Goal: Task Accomplishment & Management: Complete application form

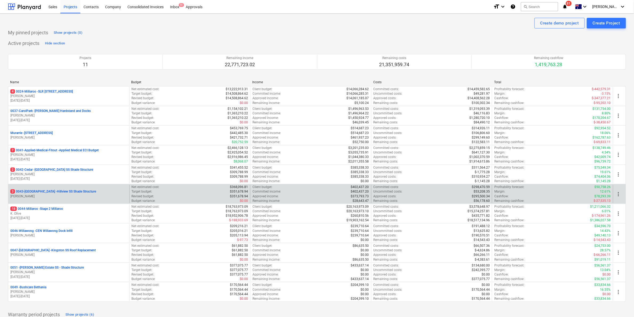
click at [58, 190] on p "3 0043-[GEOGRAPHIC_DATA] - [GEOGRAPHIC_DATA] [GEOGRAPHIC_DATA] Shade Structure" at bounding box center [53, 191] width 86 height 5
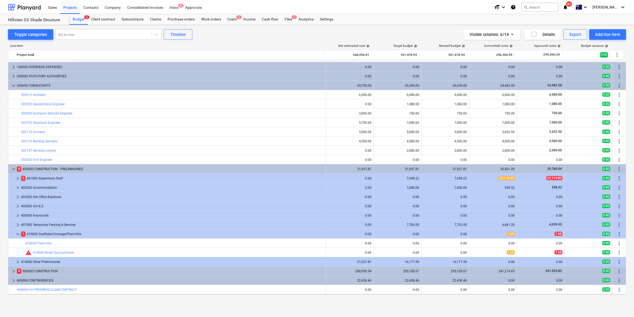
scroll to position [9, 0]
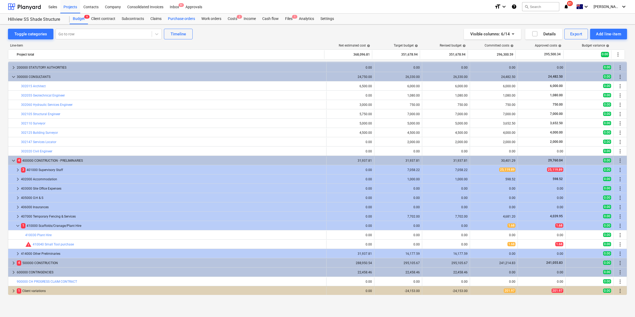
click at [176, 16] on div "Purchase orders" at bounding box center [181, 19] width 33 height 11
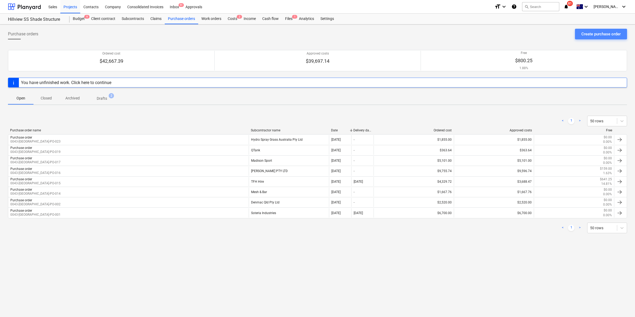
click at [612, 33] on div "Create purchase order" at bounding box center [601, 34] width 39 height 7
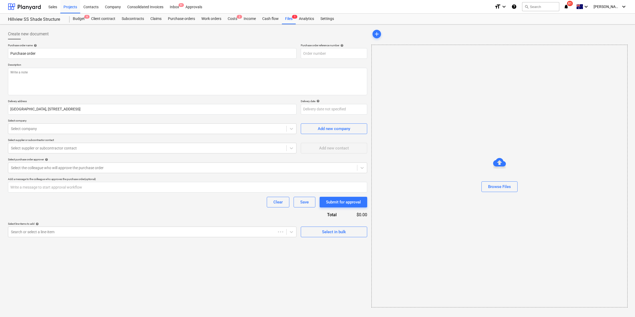
type textarea "x"
type input "0043-[GEOGRAPHIC_DATA]-PO-025"
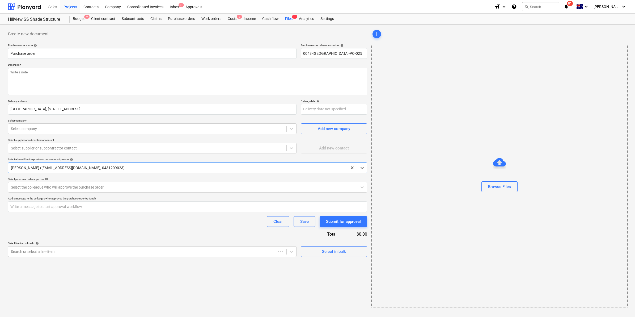
type textarea "x"
click at [120, 126] on div at bounding box center [147, 128] width 273 height 5
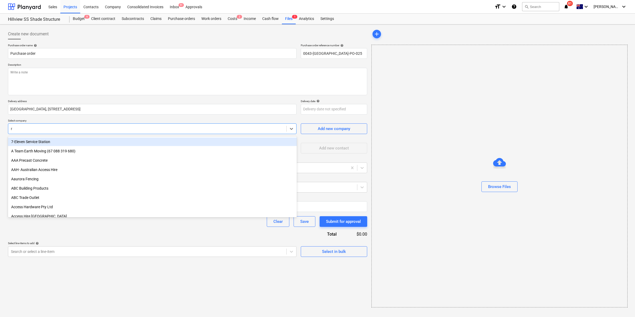
type input "r&"
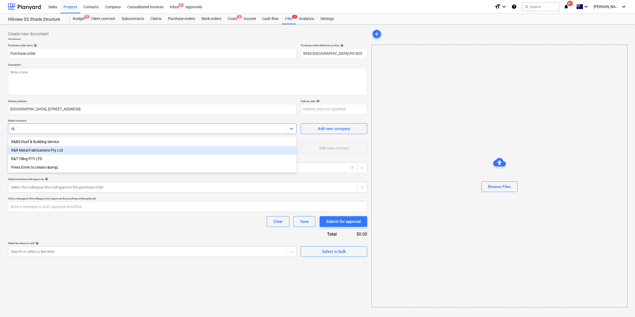
type textarea "x"
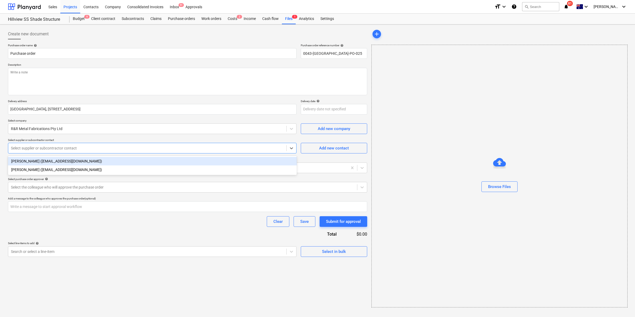
click at [88, 149] on div at bounding box center [147, 147] width 273 height 5
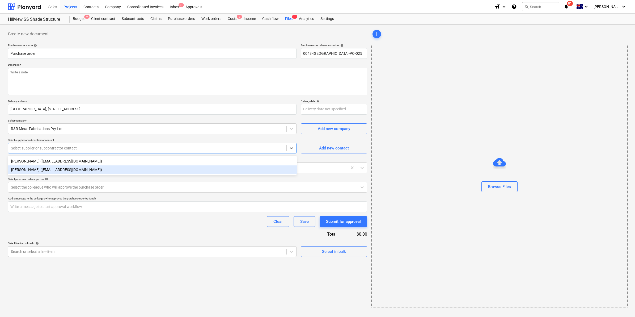
click at [64, 169] on div "[PERSON_NAME] ([EMAIL_ADDRESS][DOMAIN_NAME])" at bounding box center [152, 169] width 289 height 9
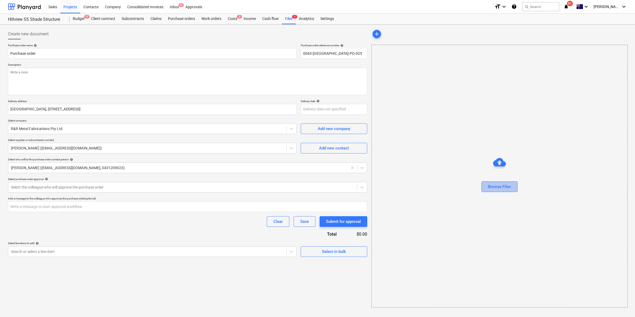
click at [499, 184] on div "Browse Files" at bounding box center [499, 186] width 23 height 7
click at [55, 75] on textarea at bounding box center [187, 81] width 358 height 27
click at [77, 61] on div "Purchase order name help Purchase order Purchase order reference number help 00…" at bounding box center [187, 150] width 358 height 213
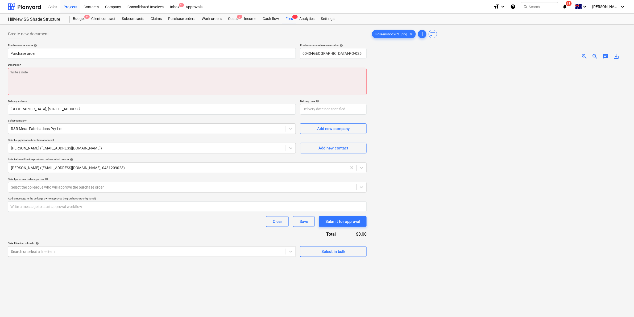
click at [38, 79] on textarea at bounding box center [187, 81] width 358 height 27
type textarea "x"
type textarea "10"
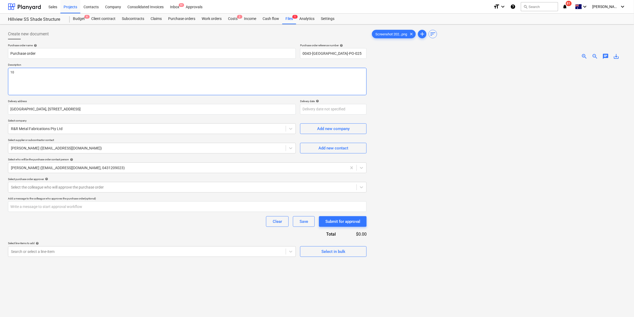
type textarea "x"
type textarea "10"
type textarea "x"
type textarea "10 x"
type textarea "x"
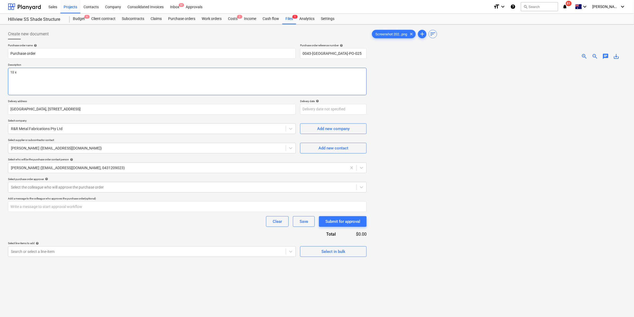
type textarea "10 x"
type textarea "x"
type textarea "10 x d"
type textarea "x"
type textarea "10 x do"
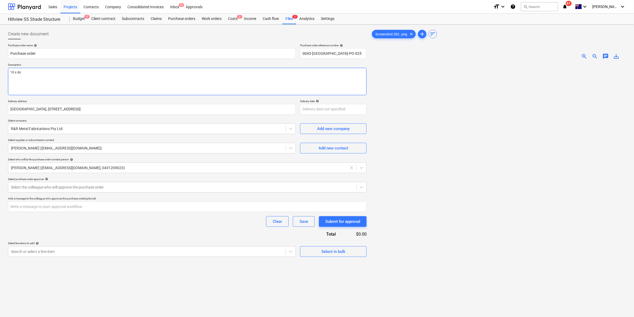
type textarea "x"
type textarea "10 x dow"
type textarea "x"
type textarea "10 x down"
type textarea "x"
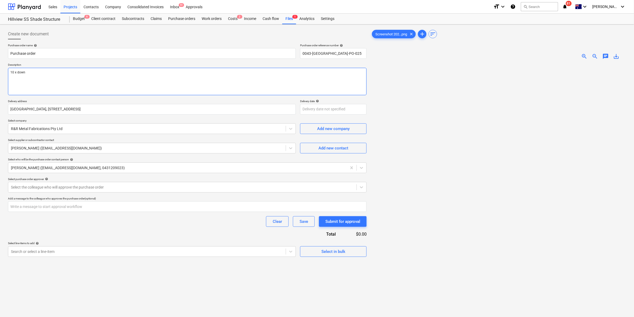
type textarea "10 x down"
type textarea "x"
type textarea "10 x down p"
type textarea "x"
type textarea "10 x down pi"
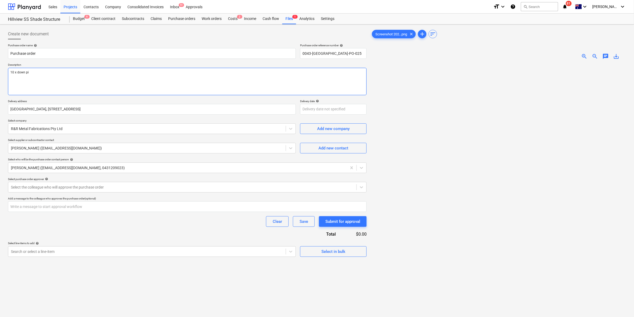
type textarea "x"
type textarea "10 x down pip"
type textarea "x"
type textarea "10 x down pipe"
type textarea "x"
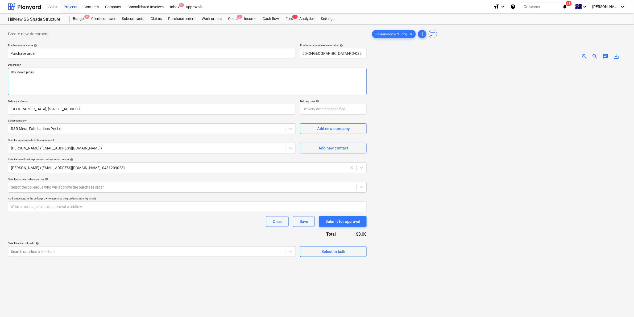
type textarea "10 x down pipes"
click at [61, 189] on div at bounding box center [182, 186] width 343 height 5
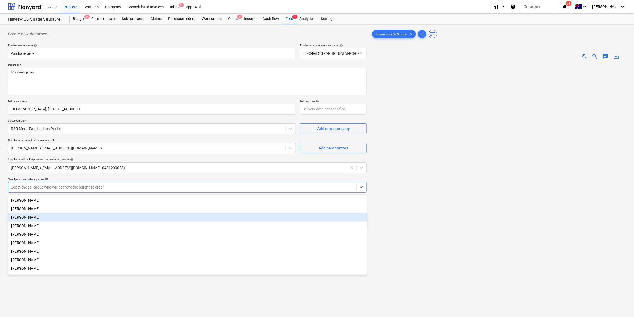
click at [29, 218] on div "[PERSON_NAME]" at bounding box center [187, 217] width 359 height 9
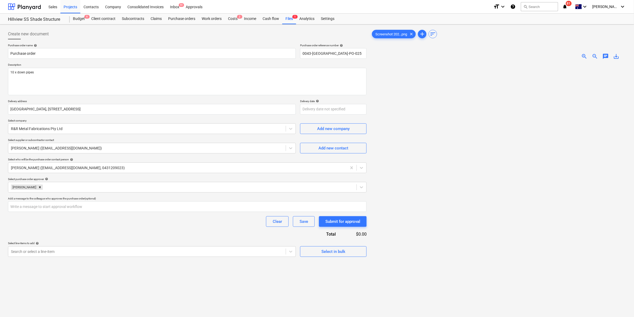
click at [164, 180] on div "Select purchase order approver help" at bounding box center [187, 178] width 358 height 3
click at [94, 208] on input "text" at bounding box center [187, 206] width 358 height 11
type textarea "x"
click at [190, 199] on div "Add a message to the colleague who approves the purchase order (optional)" at bounding box center [187, 198] width 358 height 3
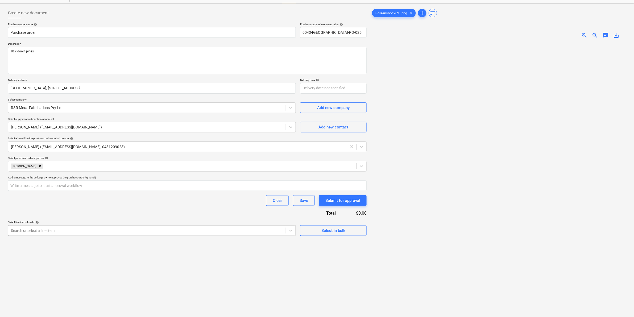
click at [148, 251] on body "Sales Projects Contacts Company Consolidated Invoices Inbox 9+ Approvals format…" at bounding box center [317, 137] width 634 height 317
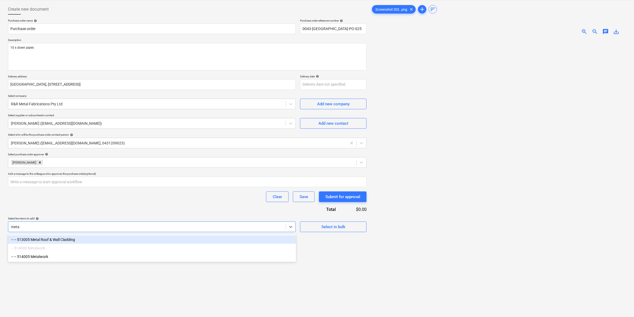
type input "metal"
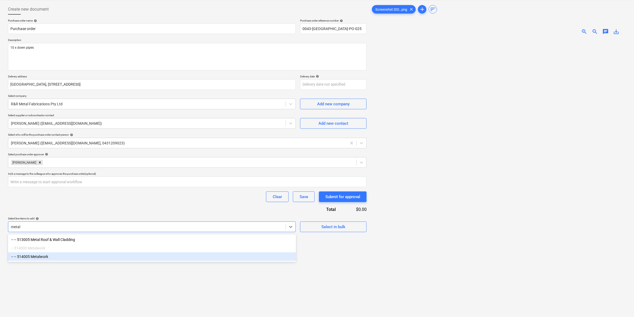
type textarea "x"
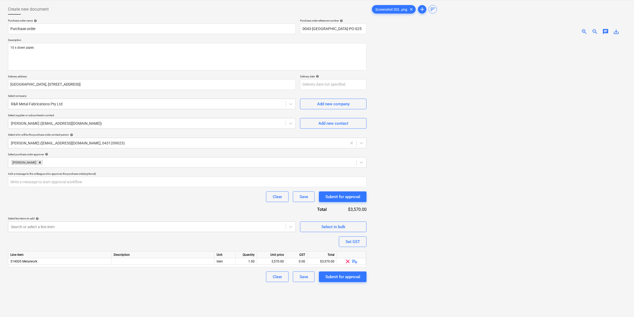
click at [193, 198] on div "Clear Save Submit for approval" at bounding box center [187, 196] width 358 height 11
click at [354, 259] on span "playlist_add" at bounding box center [354, 261] width 6 height 6
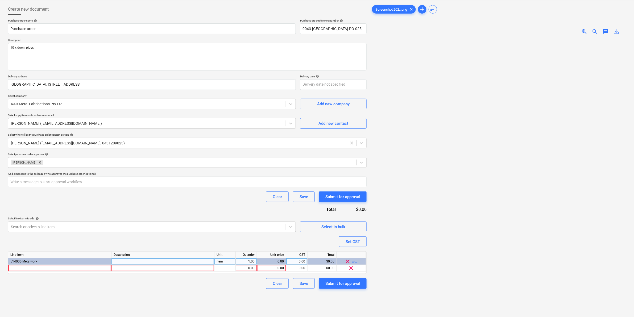
click at [354, 259] on span "playlist_add" at bounding box center [354, 261] width 6 height 6
type textarea "x"
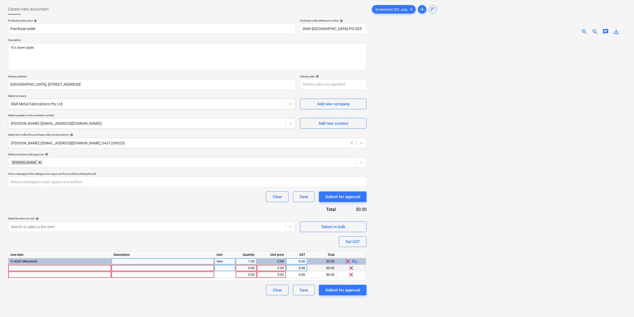
click at [69, 265] on div at bounding box center [59, 268] width 103 height 7
type input "downpipes"
type textarea "x"
type input "1"
click at [221, 269] on div "pcs" at bounding box center [224, 268] width 21 height 7
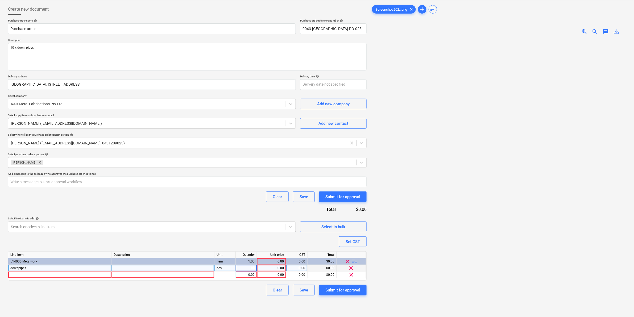
type textarea "x"
type input "4850"
type textarea "x"
click at [281, 269] on div "4,850.00" at bounding box center [271, 268] width 25 height 7
type input "485"
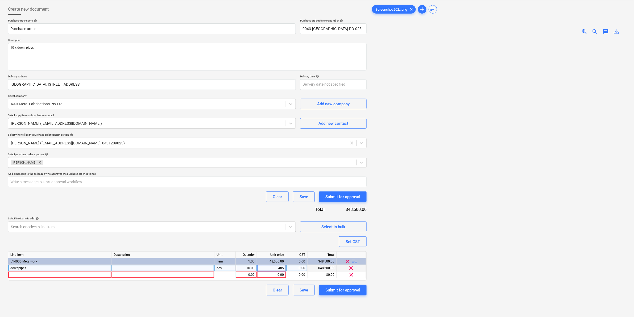
type textarea "x"
type input "hours travel"
type textarea "x"
type input "750"
type textarea "x"
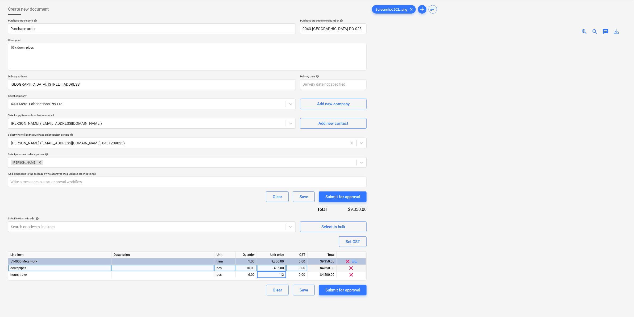
type input "125"
click at [194, 204] on div "Purchase order name help Purchase order Purchase order reference number help 00…" at bounding box center [187, 157] width 358 height 276
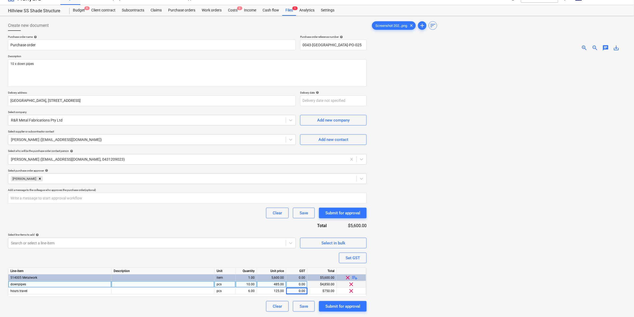
scroll to position [0, 0]
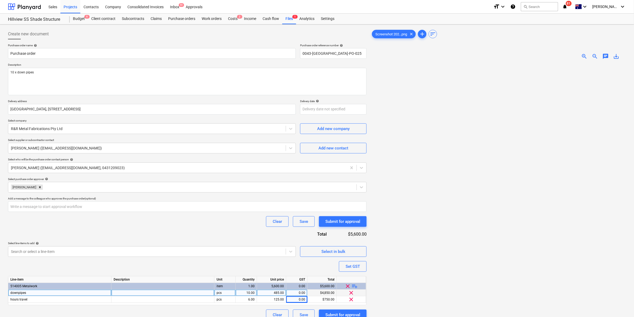
click at [473, 64] on img at bounding box center [497, 64] width 127 height 0
drag, startPoint x: 501, startPoint y: 85, endPoint x: 489, endPoint y: 94, distance: 14.2
click at [489, 64] on img at bounding box center [497, 64] width 127 height 0
click at [413, 33] on span "clear" at bounding box center [411, 34] width 6 height 6
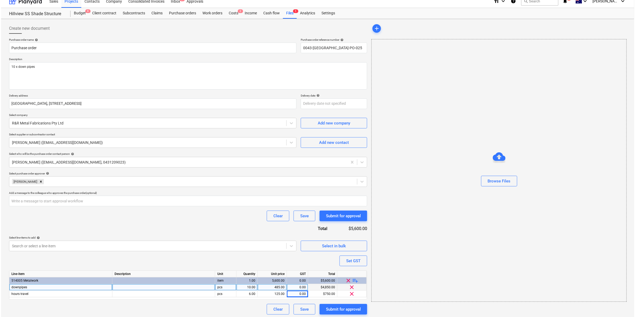
scroll to position [7, 0]
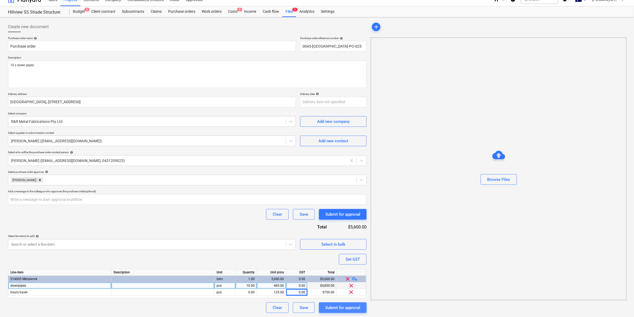
click at [334, 305] on div "Submit for approval" at bounding box center [342, 307] width 35 height 7
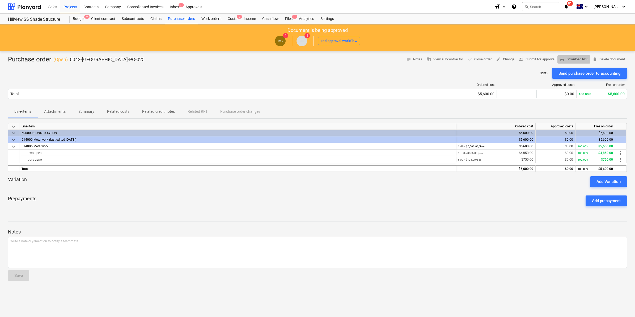
click at [568, 58] on span "save_alt Download PDF" at bounding box center [574, 59] width 29 height 6
click at [74, 3] on div "Projects" at bounding box center [70, 7] width 20 height 14
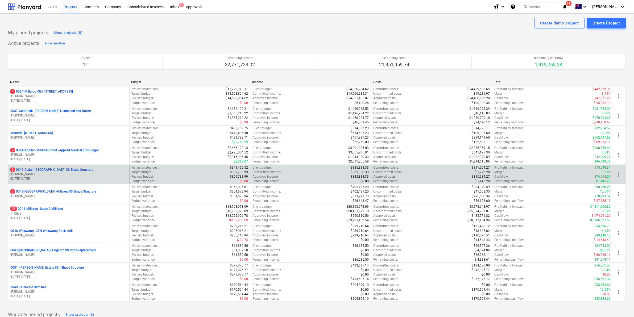
click at [64, 168] on p "2 0042-Cedar - [GEOGRAPHIC_DATA] SS Shade Structure" at bounding box center [51, 169] width 83 height 5
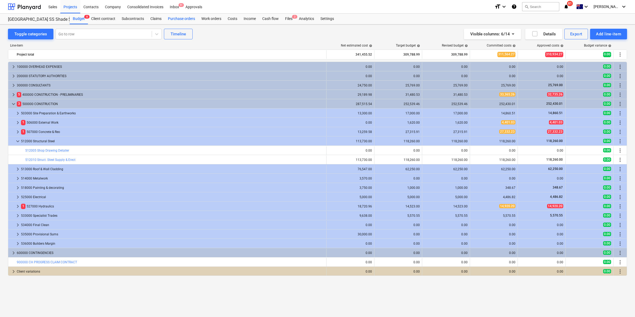
click at [180, 16] on div "Purchase orders" at bounding box center [181, 19] width 33 height 11
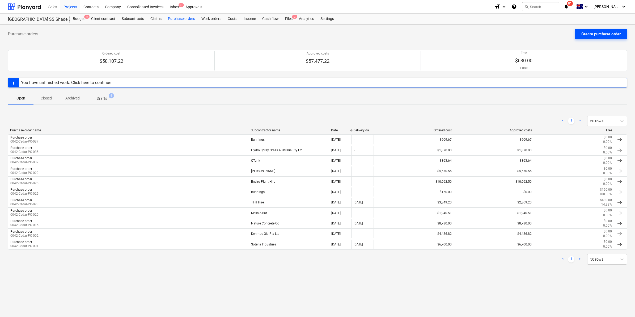
click at [588, 33] on div "Create purchase order" at bounding box center [601, 34] width 39 height 7
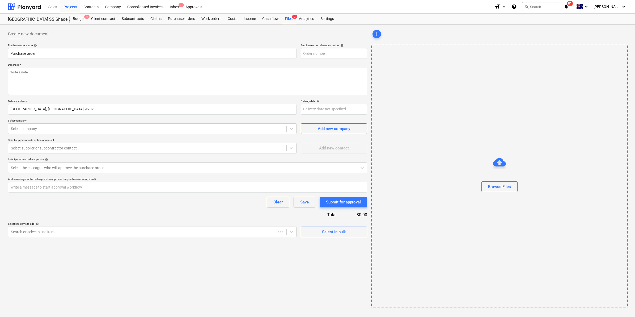
type textarea "x"
type input "0042-Cedar-PO-038"
type textarea "x"
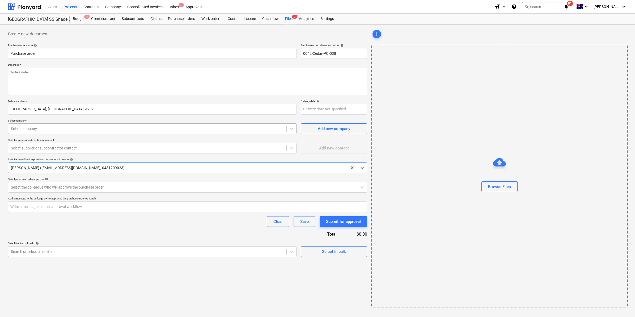
click at [88, 128] on div at bounding box center [147, 128] width 273 height 5
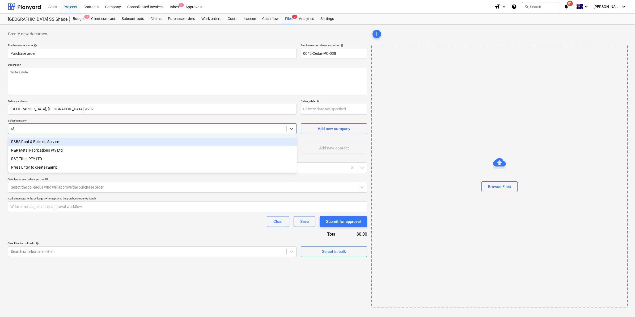
type input "r&r"
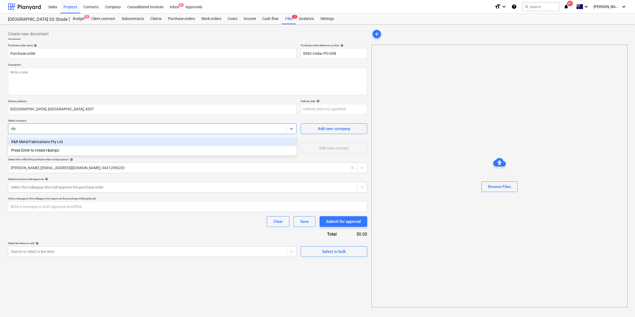
click at [52, 141] on div "R&R Metal Fabrications Pty Ltd" at bounding box center [152, 141] width 289 height 9
type textarea "x"
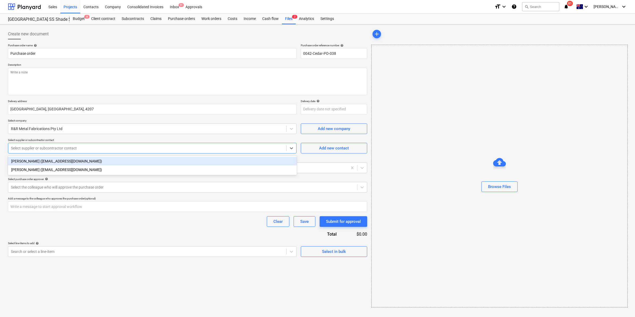
click at [57, 149] on div at bounding box center [147, 147] width 273 height 5
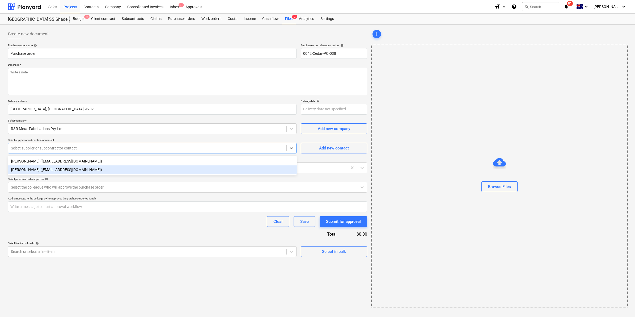
click at [55, 169] on div "[PERSON_NAME] ([EMAIL_ADDRESS][DOMAIN_NAME])" at bounding box center [152, 169] width 289 height 9
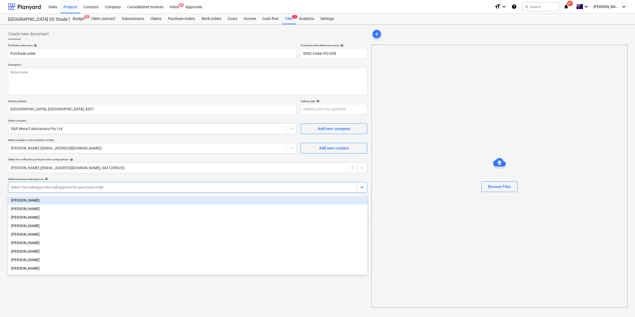
click at [49, 182] on div "Select the colleague who will approve the purchase order" at bounding box center [187, 187] width 359 height 11
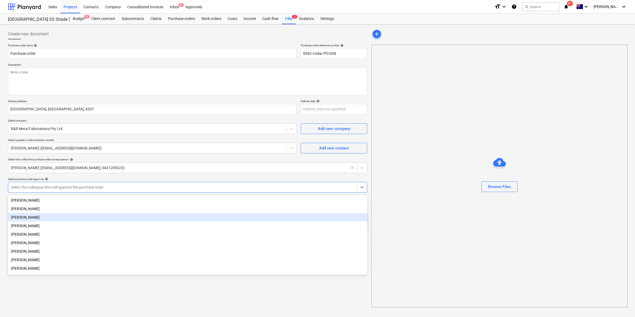
click at [43, 217] on div "[PERSON_NAME]" at bounding box center [188, 217] width 360 height 9
type textarea "x"
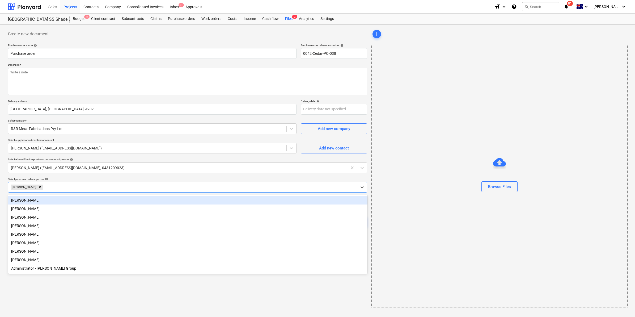
click at [122, 173] on div "Purchase order name help Purchase order Purchase order reference number help 00…" at bounding box center [187, 150] width 359 height 213
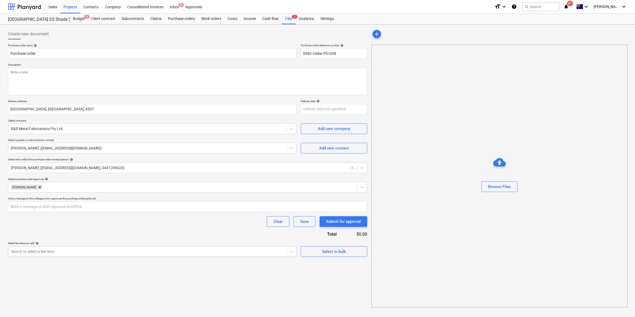
click at [61, 252] on div at bounding box center [147, 251] width 273 height 5
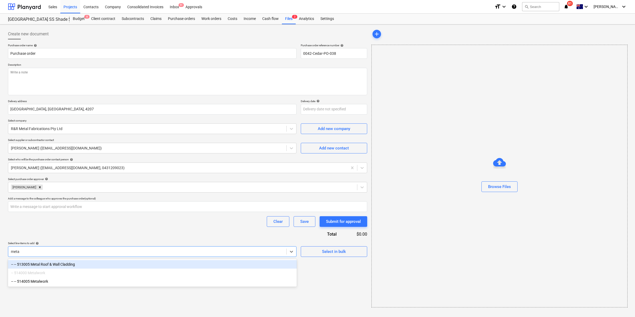
type input "metal"
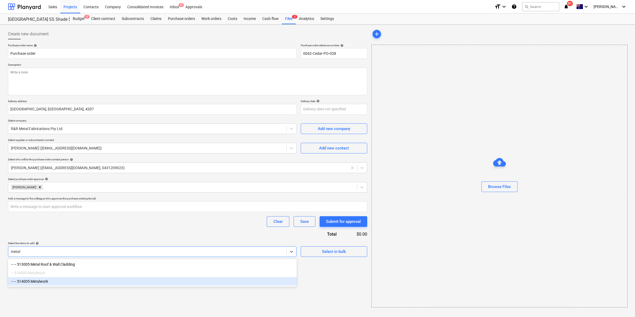
type textarea "x"
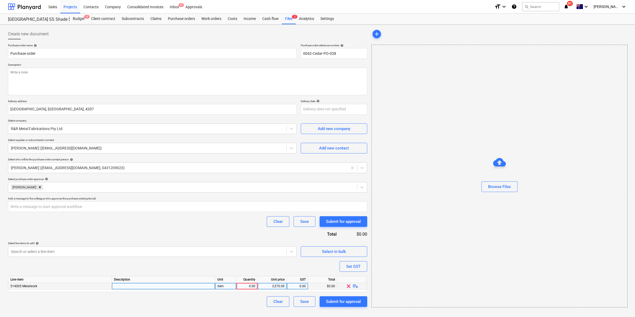
click at [357, 286] on span "playlist_add" at bounding box center [356, 286] width 6 height 6
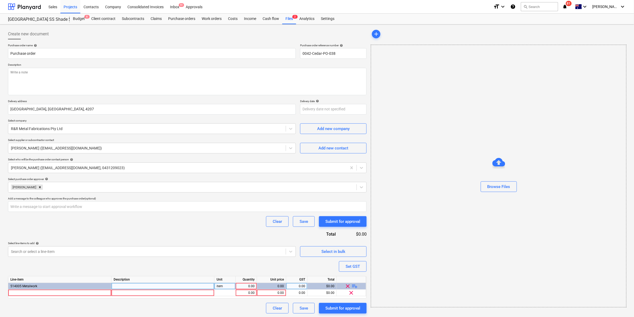
click at [355, 285] on span "playlist_add" at bounding box center [354, 286] width 6 height 6
type textarea "x"
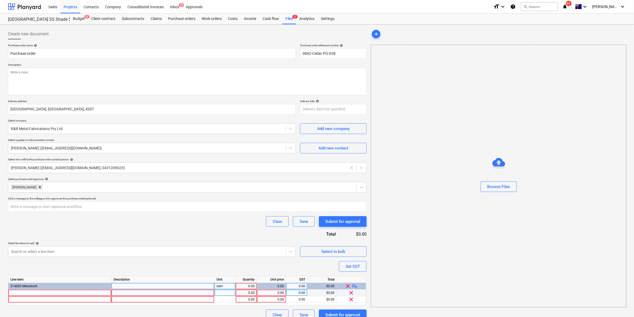
click at [74, 292] on div at bounding box center [59, 293] width 103 height 7
click at [39, 290] on input at bounding box center [59, 293] width 103 height 6
type input "downpipes"
type textarea "x"
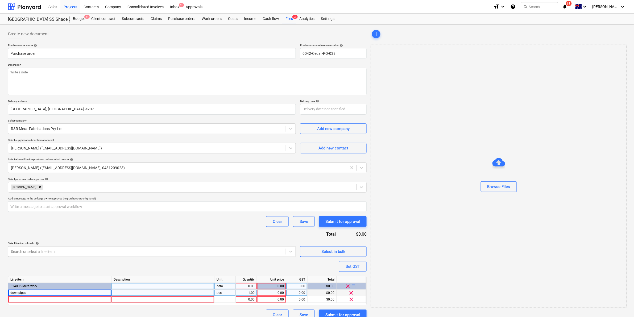
click at [140, 292] on div at bounding box center [162, 293] width 103 height 7
click at [249, 291] on div "1.00" at bounding box center [246, 293] width 17 height 7
type input "2"
type input "10"
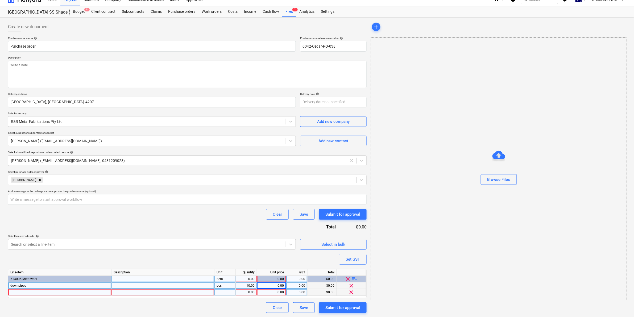
click at [36, 290] on div at bounding box center [59, 292] width 103 height 7
type textarea "x"
click at [45, 292] on input at bounding box center [59, 292] width 103 height 6
type input "5"
type input "travel 2 men"
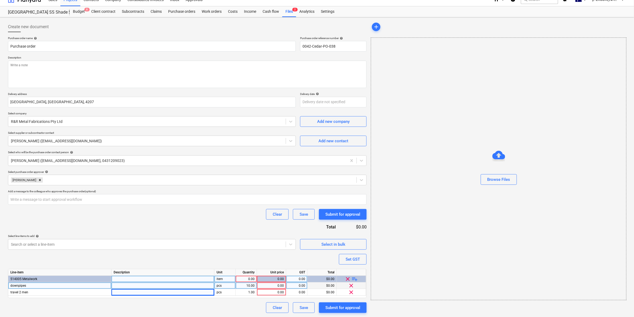
type textarea "x"
click at [279, 284] on div "0.00" at bounding box center [271, 285] width 25 height 7
type input "485"
type textarea "x"
type input "4850"
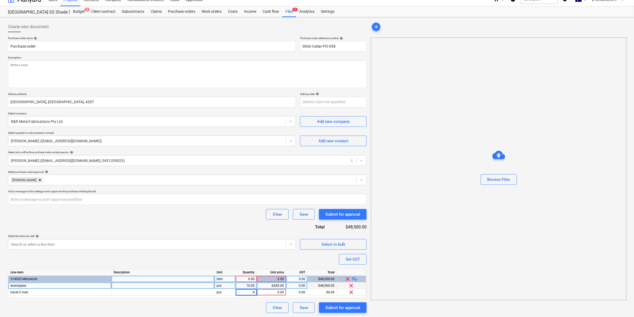
type textarea "x"
type input "125"
type textarea "x"
click at [279, 284] on div "4,850.00" at bounding box center [271, 285] width 25 height 7
type input "485"
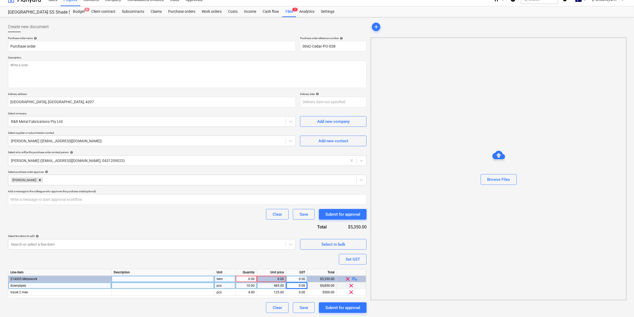
click at [171, 207] on div "Purchase order name help Purchase order Purchase order reference number help 00…" at bounding box center [187, 174] width 358 height 276
click at [223, 219] on div "Clear Save Submit for approval" at bounding box center [187, 214] width 358 height 11
click at [333, 309] on div "Submit for approval" at bounding box center [342, 307] width 35 height 7
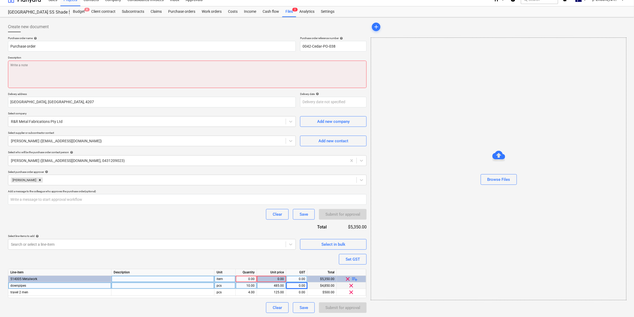
click at [97, 76] on textarea at bounding box center [187, 74] width 358 height 27
type textarea "x"
type textarea "1"
type textarea "x"
type textarea "10"
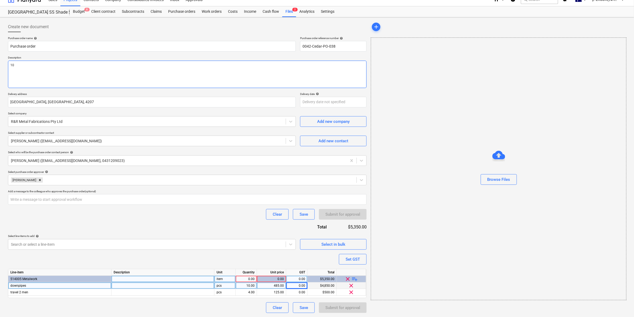
type textarea "x"
type textarea "10"
type textarea "x"
type textarea "10 d"
type textarea "x"
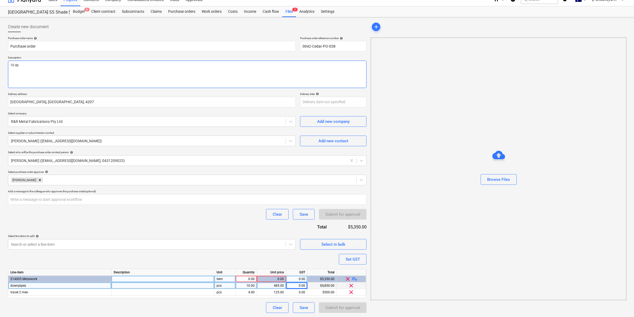
type textarea "10 dp's"
type textarea "x"
type textarea "10 dp's"
click at [185, 215] on div "Clear Save Submit for approval" at bounding box center [187, 214] width 358 height 11
click at [112, 202] on input "text" at bounding box center [187, 199] width 358 height 11
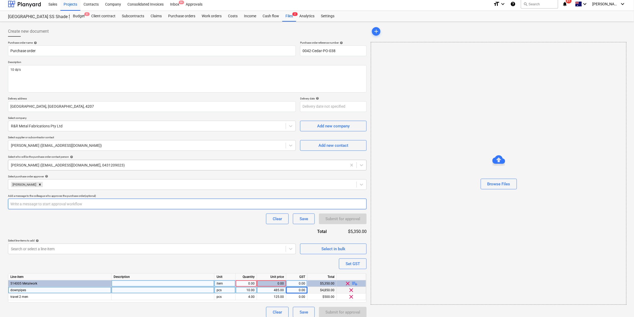
scroll to position [0, 0]
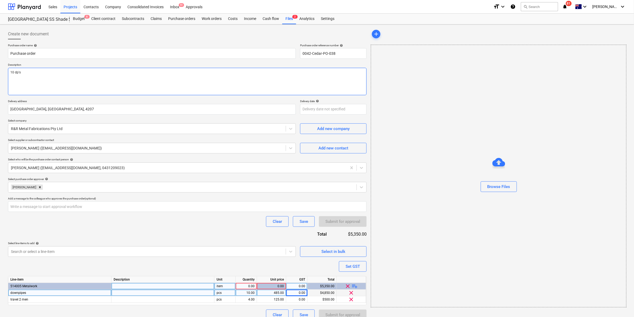
click at [172, 78] on textarea "10 dp's" at bounding box center [187, 81] width 358 height 27
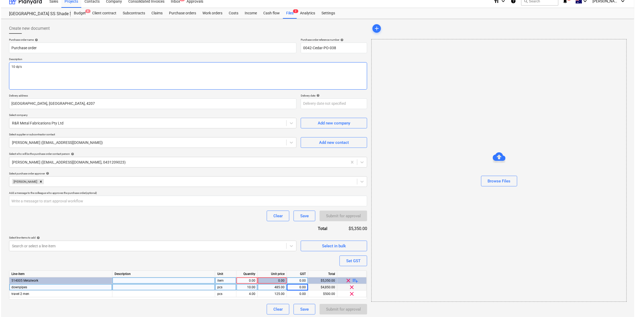
scroll to position [7, 0]
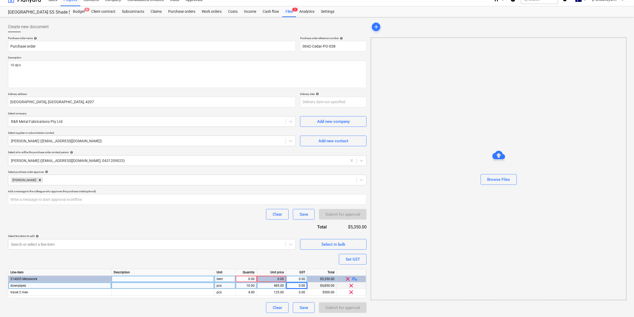
type textarea "x"
click at [277, 278] on div "0.00" at bounding box center [271, 279] width 25 height 7
click at [247, 280] on div "0.00" at bounding box center [246, 279] width 17 height 7
type input "1"
click at [251, 254] on div "Purchase order name help Purchase order Purchase order reference number help 00…" at bounding box center [187, 174] width 358 height 276
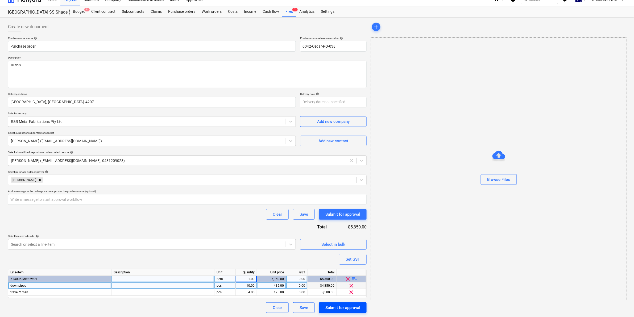
click at [334, 305] on div "Submit for approval" at bounding box center [342, 307] width 35 height 7
type textarea "x"
